Goal: Information Seeking & Learning: Learn about a topic

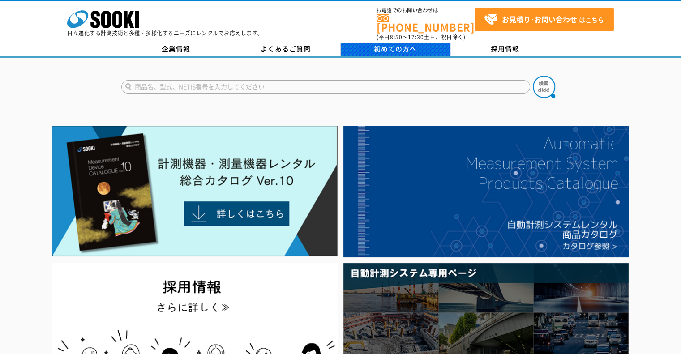
click at [382, 46] on span "初めての方へ" at bounding box center [395, 49] width 43 height 10
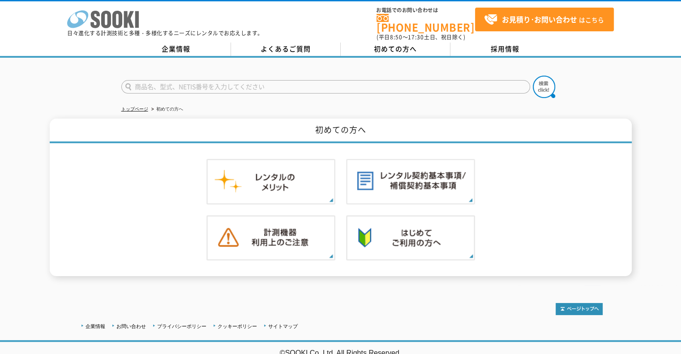
drag, startPoint x: 125, startPoint y: 21, endPoint x: 129, endPoint y: 23, distance: 4.6
click at [125, 21] on polygon at bounding box center [129, 19] width 10 height 17
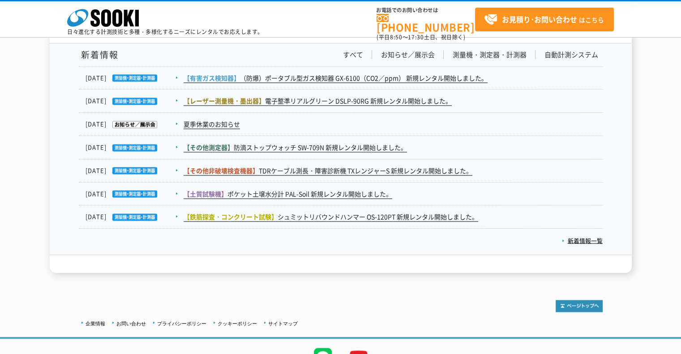
scroll to position [1433, 0]
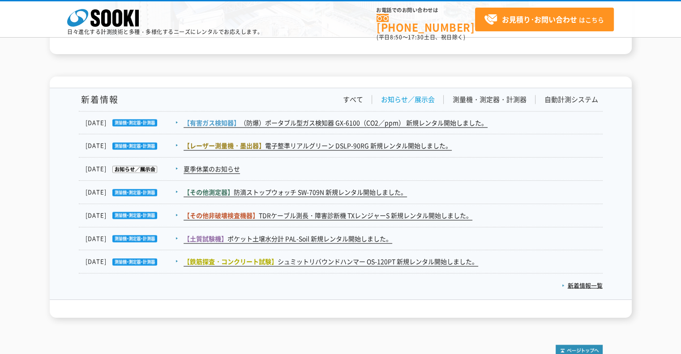
click at [421, 100] on link "お知らせ／展示会" at bounding box center [408, 99] width 54 height 9
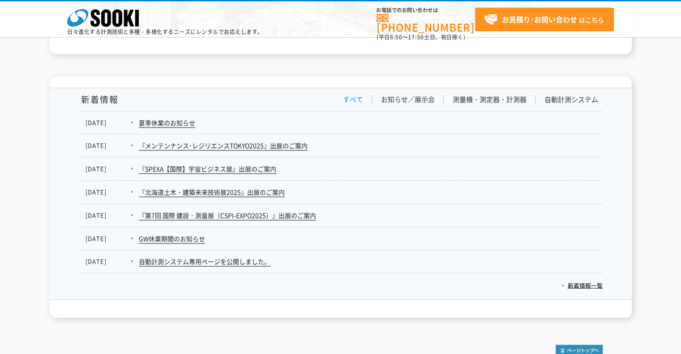
click at [350, 98] on link "すべて" at bounding box center [353, 99] width 20 height 9
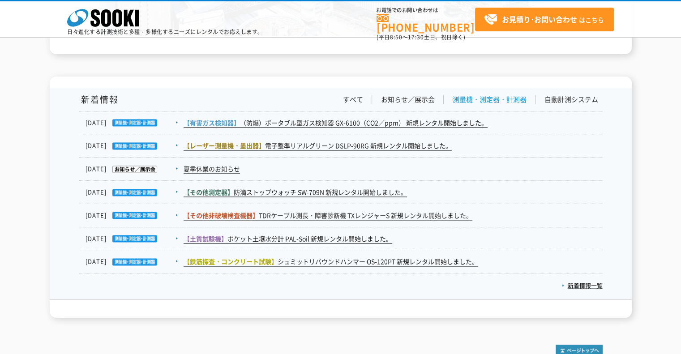
click at [465, 101] on link "測量機・測定器・計測器" at bounding box center [490, 99] width 74 height 9
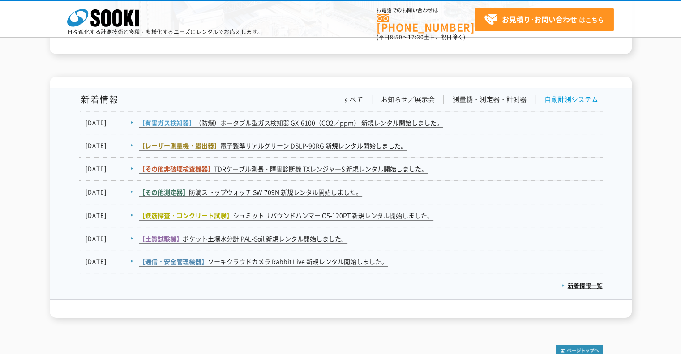
click at [559, 96] on link "自動計測システム" at bounding box center [572, 99] width 54 height 9
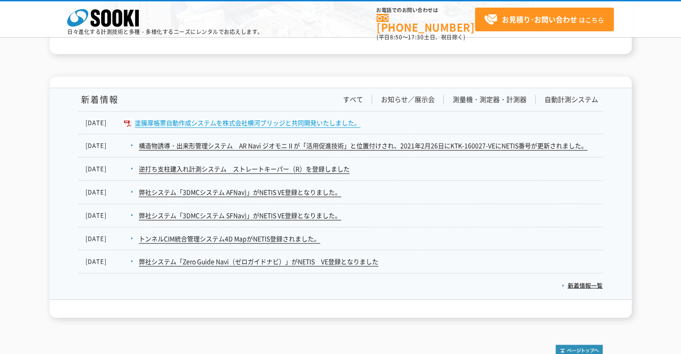
click at [244, 118] on link "塗膜厚帳票自動作成システムを株式会社横河ブリッジと共同開発いたしました。" at bounding box center [248, 122] width 226 height 9
click at [242, 123] on link "塗膜厚帳票自動作成システムを株式会社横河ブリッジと共同開発いたしました。" at bounding box center [248, 122] width 226 height 9
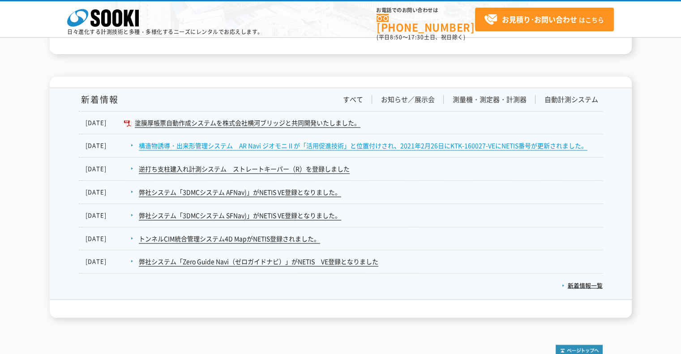
click at [238, 144] on link "構造物誘導・出来形管理システム　AR Navi ジオモニⅡが「活用促進技術」と位置付けされ、2021年2月26日にKTK-160027-VEにNETIS番号が…" at bounding box center [363, 145] width 449 height 9
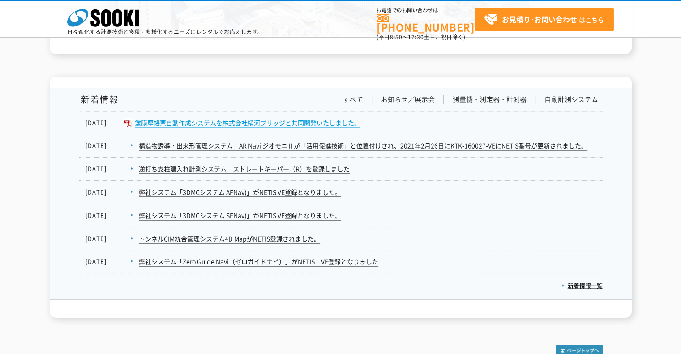
click at [252, 124] on link "塗膜厚帳票自動作成システムを株式会社横河ブリッジと共同開発いたしました。" at bounding box center [248, 122] width 226 height 9
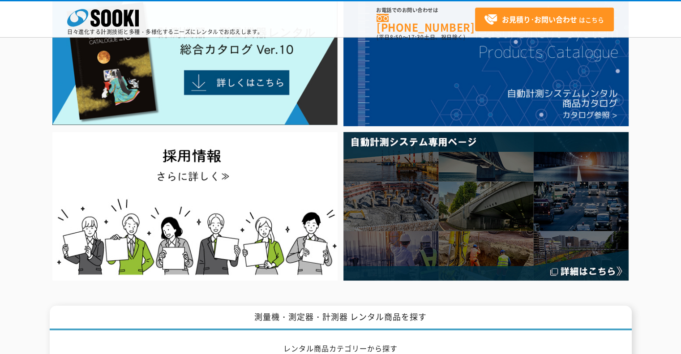
scroll to position [0, 0]
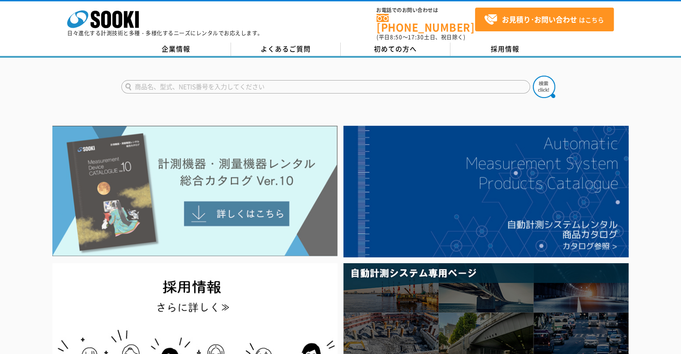
click at [271, 152] on img at bounding box center [194, 191] width 285 height 131
